Goal: Transaction & Acquisition: Download file/media

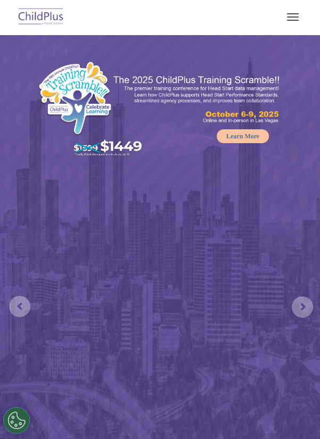
select select "MEDIUM"
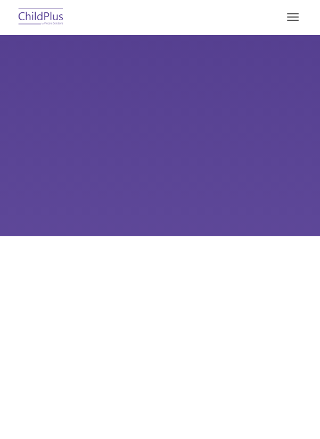
click at [288, 15] on button "button" at bounding box center [293, 17] width 22 height 17
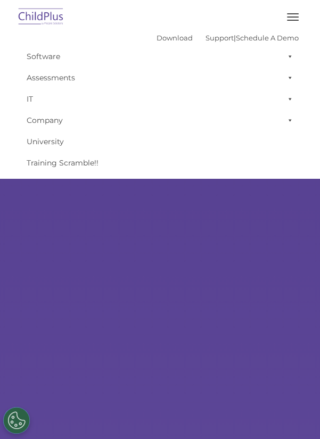
type input ""
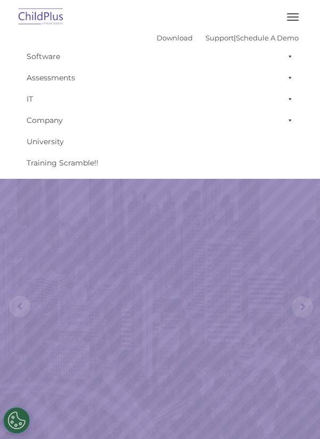
select select "MEDIUM"
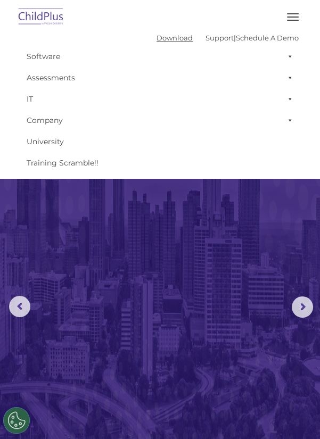
click at [168, 39] on link "Download" at bounding box center [175, 38] width 36 height 9
